Goal: Task Accomplishment & Management: Use online tool/utility

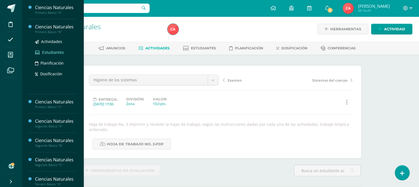
click at [54, 52] on span "Estudiantes" at bounding box center [53, 52] width 22 height 5
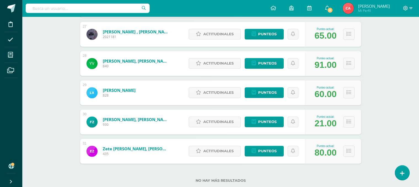
scroll to position [871, 0]
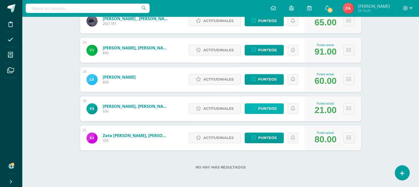
click at [271, 108] on span "Punteos" at bounding box center [267, 108] width 18 height 10
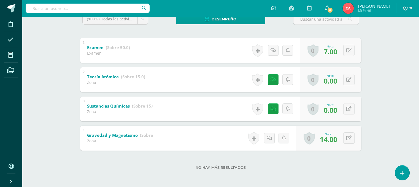
scroll to position [100, 0]
